Goal: Task Accomplishment & Management: Use online tool/utility

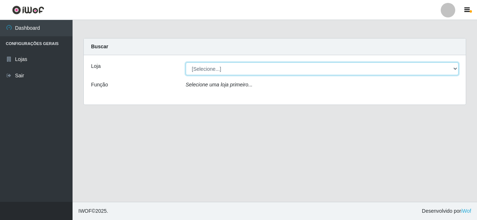
drag, startPoint x: 203, startPoint y: 67, endPoint x: 207, endPoint y: 73, distance: 7.5
click at [203, 67] on select "[Selecione...] [GEOGRAPHIC_DATA] [GEOGRAPHIC_DATA]" at bounding box center [322, 68] width 272 height 13
select select "64"
click at [186, 62] on select "[Selecione...] [GEOGRAPHIC_DATA] [GEOGRAPHIC_DATA]" at bounding box center [322, 68] width 272 height 13
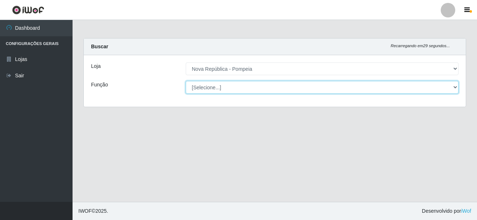
drag, startPoint x: 235, startPoint y: 92, endPoint x: 236, endPoint y: 87, distance: 5.5
click at [235, 87] on select "[Selecione...] Balconista Operador de Caixa Recepcionista Repositor" at bounding box center [322, 87] width 272 height 13
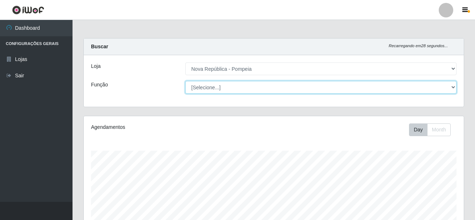
select select "22"
click at [185, 81] on select "[Selecione...] Balconista Operador de Caixa Recepcionista Repositor" at bounding box center [320, 87] width 271 height 13
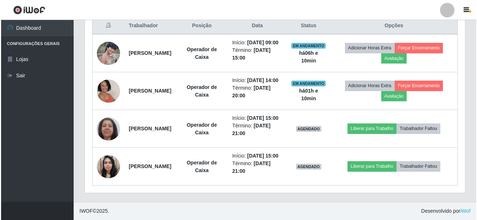
scroll to position [278, 0]
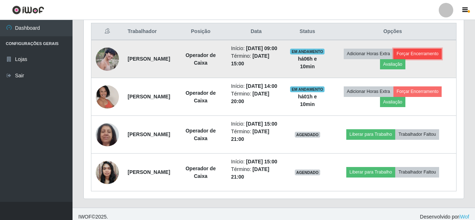
click at [396, 59] on button "Forçar Encerramento" at bounding box center [417, 54] width 49 height 10
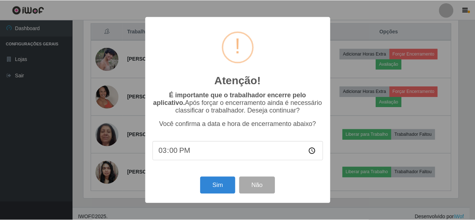
scroll to position [150, 376]
click at [225, 189] on button "Sim" at bounding box center [218, 184] width 35 height 17
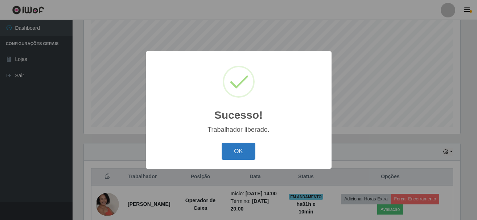
click at [245, 147] on button "OK" at bounding box center [238, 150] width 34 height 17
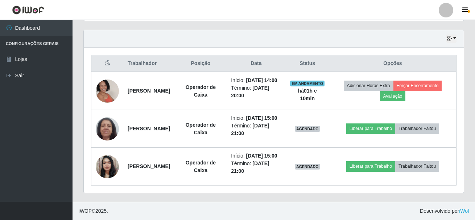
scroll to position [269, 0]
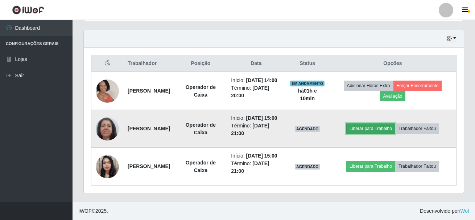
click at [395, 123] on button "Liberar para Trabalho" at bounding box center [370, 128] width 49 height 10
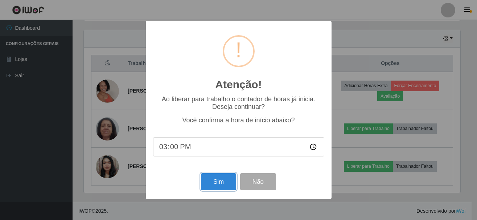
drag, startPoint x: 214, startPoint y: 182, endPoint x: 237, endPoint y: 168, distance: 26.5
click at [214, 182] on button "Sim" at bounding box center [218, 181] width 35 height 17
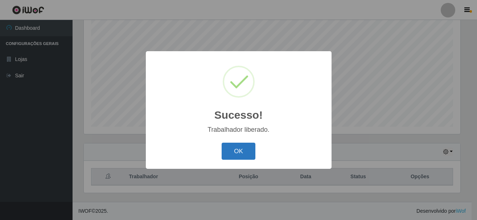
drag, startPoint x: 242, startPoint y: 148, endPoint x: 245, endPoint y: 143, distance: 6.0
click at [243, 144] on button "OK" at bounding box center [238, 150] width 34 height 17
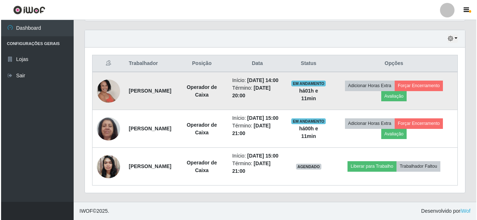
scroll to position [269, 0]
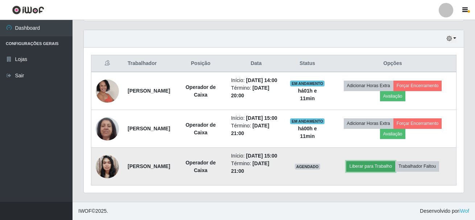
click at [395, 161] on button "Liberar para Trabalho" at bounding box center [370, 166] width 49 height 10
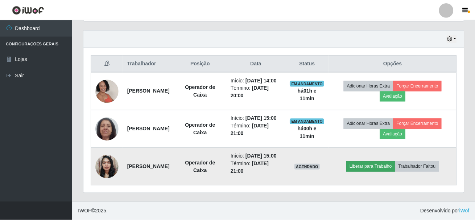
scroll to position [150, 376]
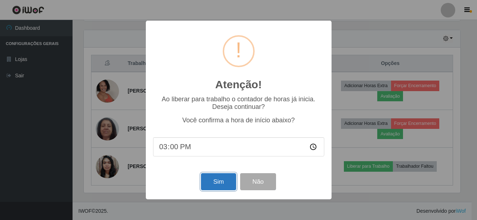
click at [215, 180] on button "Sim" at bounding box center [218, 181] width 35 height 17
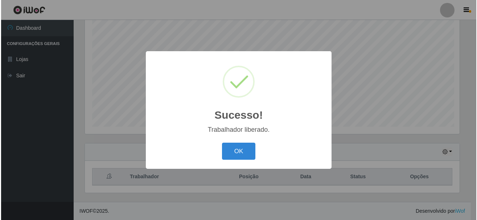
scroll to position [0, 0]
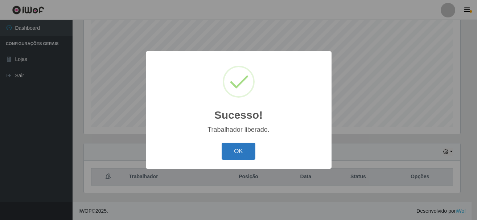
click at [241, 150] on button "OK" at bounding box center [238, 150] width 34 height 17
